Goal: Task Accomplishment & Management: Manage account settings

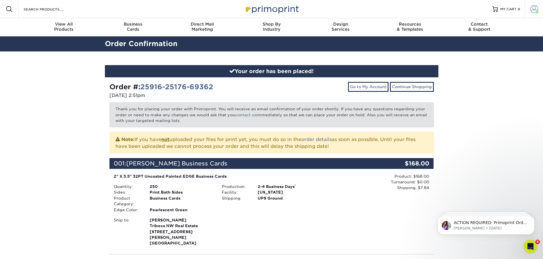
click at [535, 6] on span at bounding box center [534, 9] width 8 height 8
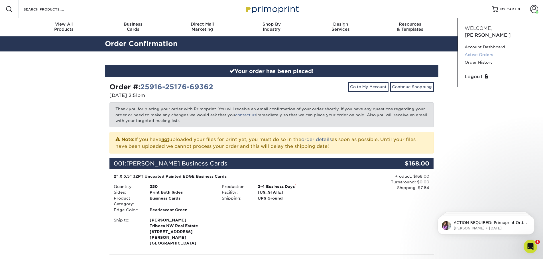
click at [484, 51] on link "Active Orders" at bounding box center [499, 55] width 71 height 8
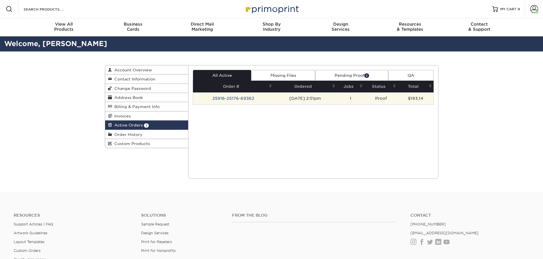
click at [242, 98] on td "25916-25176-69362" at bounding box center [233, 99] width 81 height 12
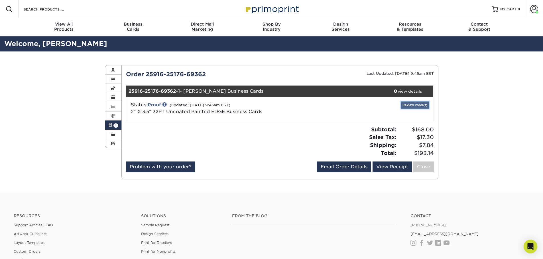
click at [407, 108] on link "Review Proof(s)" at bounding box center [415, 105] width 28 height 7
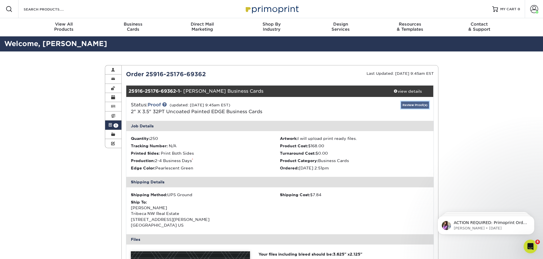
click at [410, 109] on link "Review Proof(s)" at bounding box center [415, 105] width 28 height 7
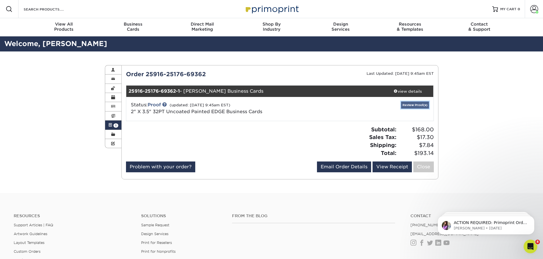
click at [409, 108] on link "Review Proof(s)" at bounding box center [415, 105] width 28 height 7
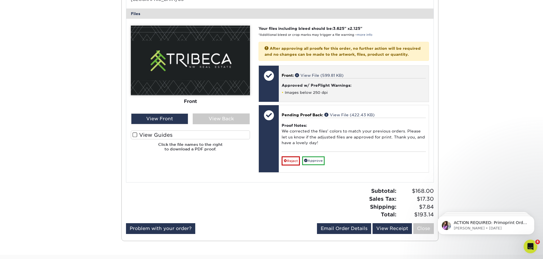
scroll to position [228, 0]
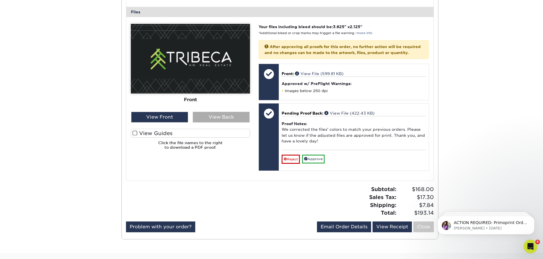
click at [210, 117] on div "View Back" at bounding box center [221, 117] width 57 height 11
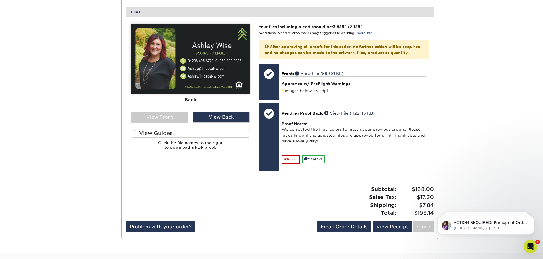
click at [204, 85] on img at bounding box center [190, 59] width 119 height 70
click at [64, 101] on div "Active Orders Account Overview Contact Information Change Password Address Book…" at bounding box center [271, 39] width 543 height 430
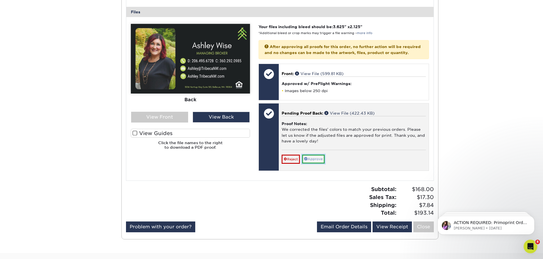
click at [323, 164] on link "Approve" at bounding box center [313, 159] width 22 height 9
